Goal: Task Accomplishment & Management: Use online tool/utility

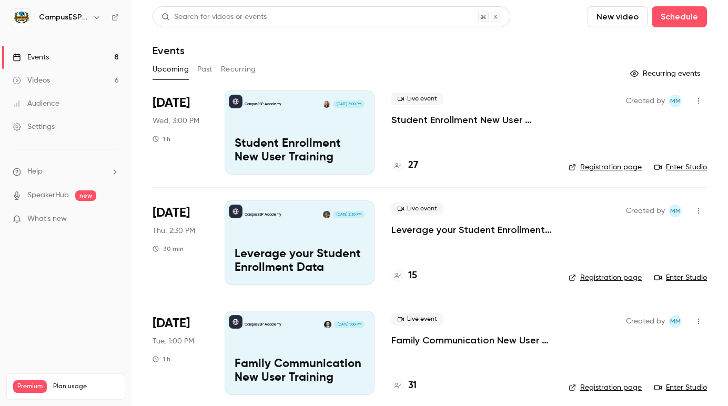
click at [280, 130] on div "CampusESP Academy [DATE] 3:00 PM Student Enrollment New User Training" at bounding box center [300, 132] width 150 height 84
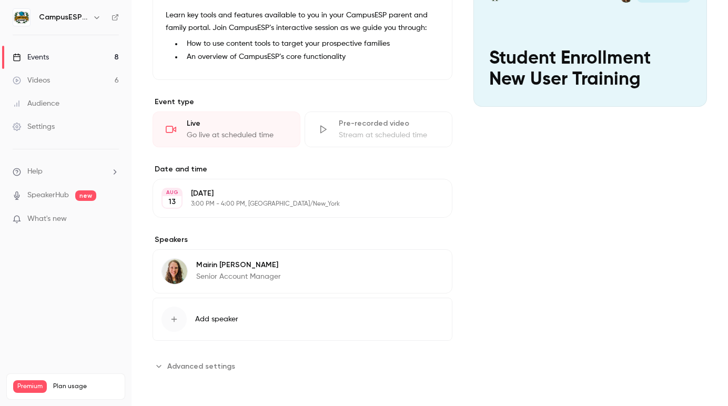
scroll to position [132, 0]
click at [200, 121] on div "Live" at bounding box center [237, 124] width 100 height 11
click at [174, 130] on icon at bounding box center [171, 129] width 11 height 7
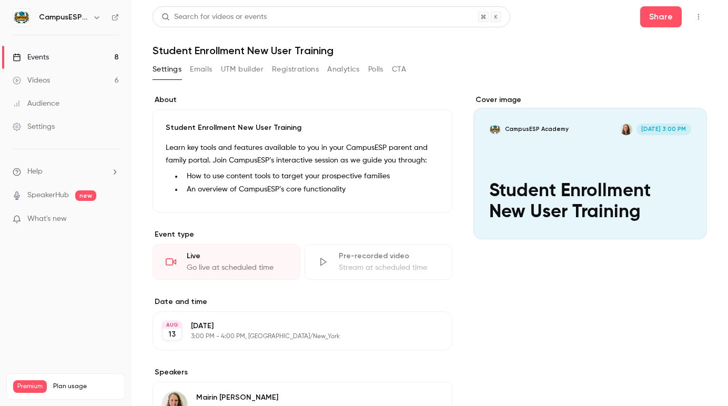
click at [642, 210] on div "Cover image" at bounding box center [589, 167] width 233 height 145
click at [0, 0] on input "CampusESP Academy [DATE] 3:00 PM Student Enrollment New User Training" at bounding box center [0, 0] width 0 height 0
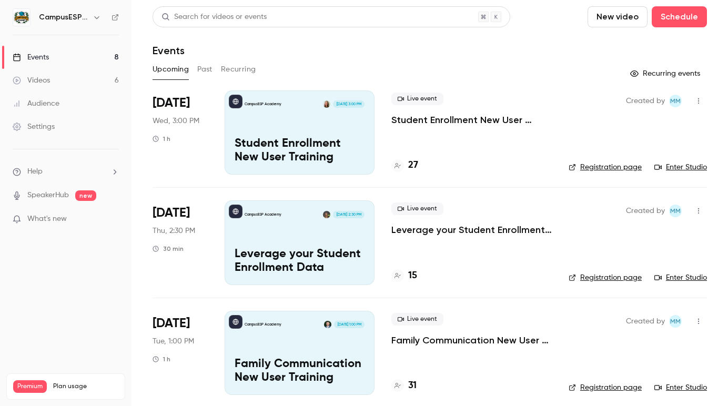
click at [680, 165] on link "Enter Studio" at bounding box center [680, 167] width 53 height 11
